Goal: Browse casually

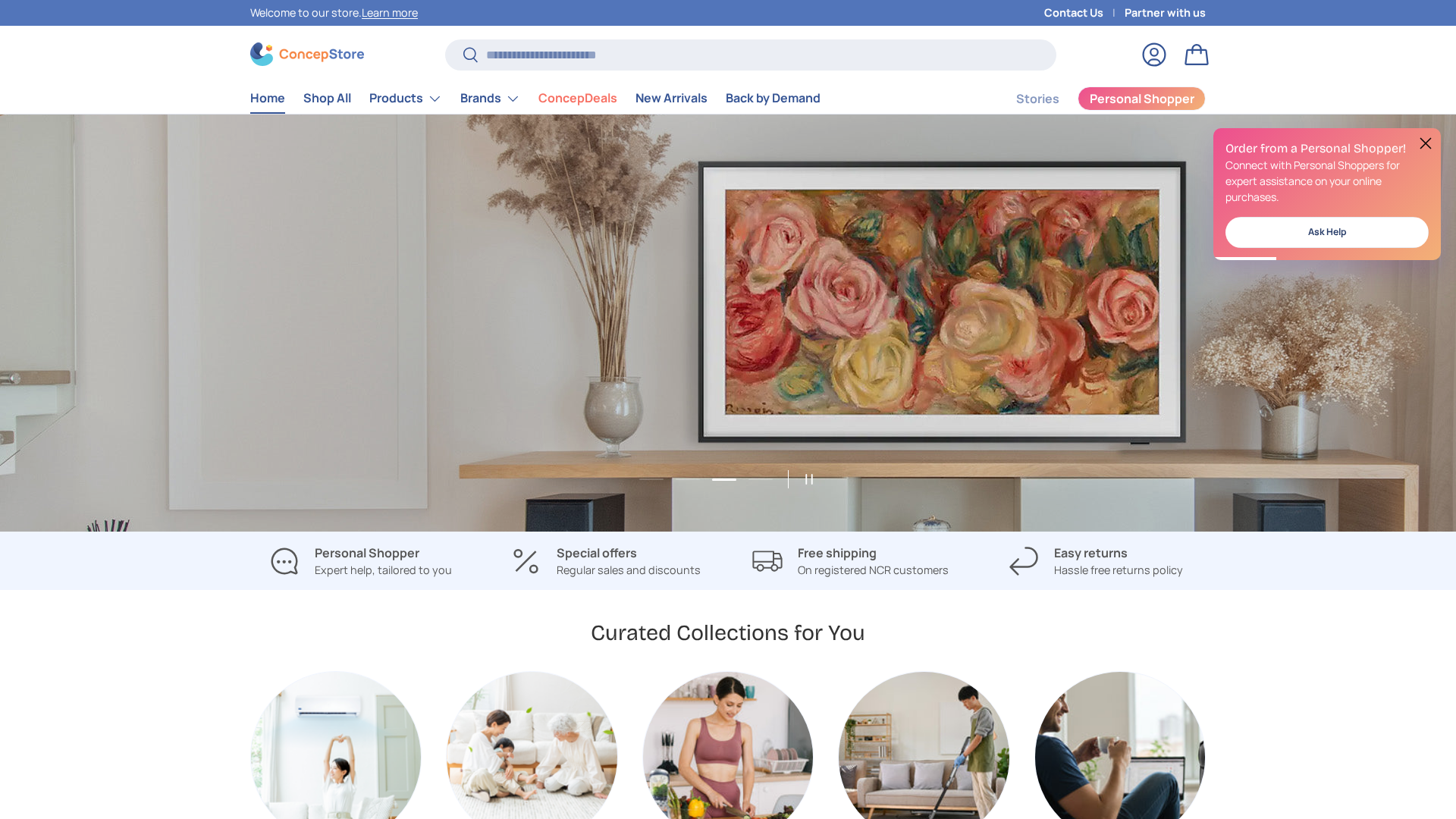
scroll to position [0, 2912]
